Goal: Information Seeking & Learning: Learn about a topic

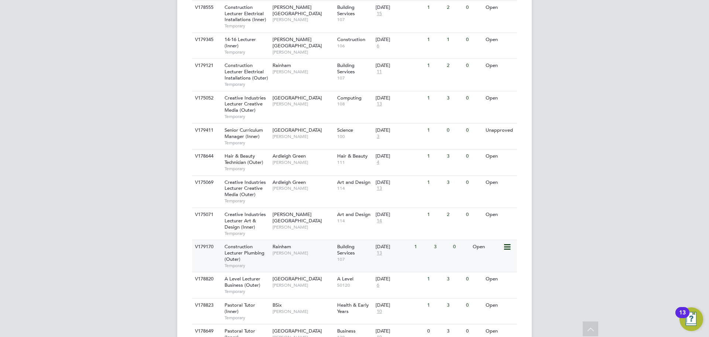
scroll to position [517, 0]
click at [309, 238] on div "Rainham Ian Rist" at bounding box center [303, 247] width 65 height 19
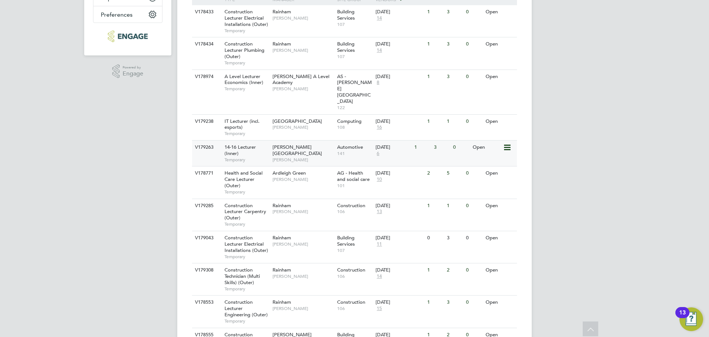
scroll to position [148, 0]
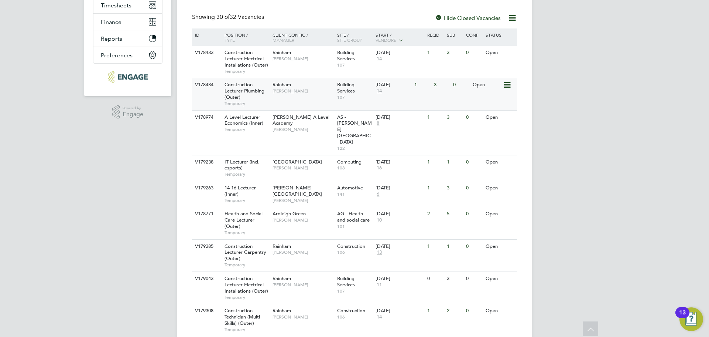
click at [310, 91] on span "[PERSON_NAME]" at bounding box center [303, 91] width 61 height 6
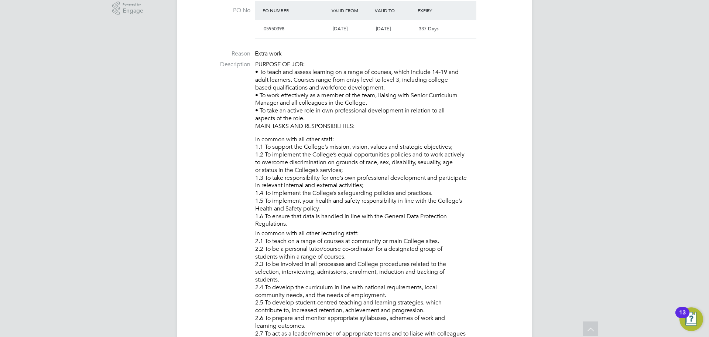
scroll to position [148, 0]
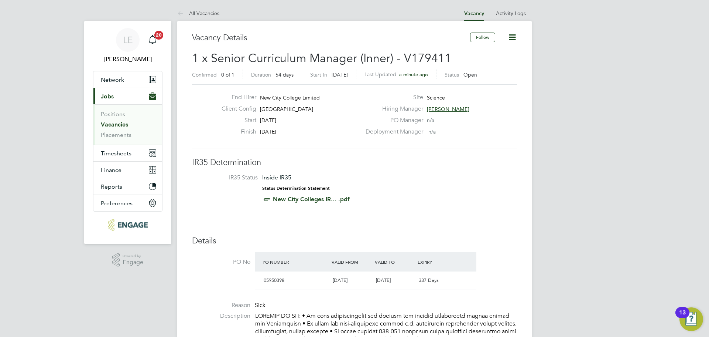
click at [113, 125] on link "Vacancies" at bounding box center [114, 124] width 27 height 7
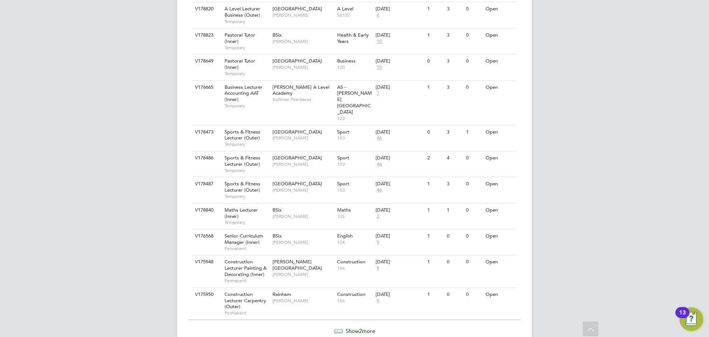
scroll to position [785, 0]
click at [349, 327] on span "Show 2 more" at bounding box center [361, 330] width 30 height 7
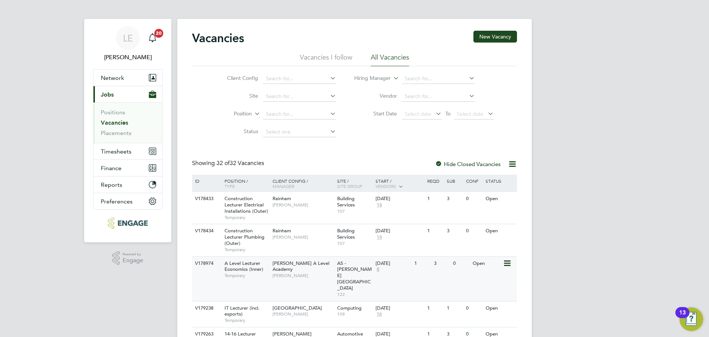
scroll to position [0, 0]
